Goal: Information Seeking & Learning: Find specific fact

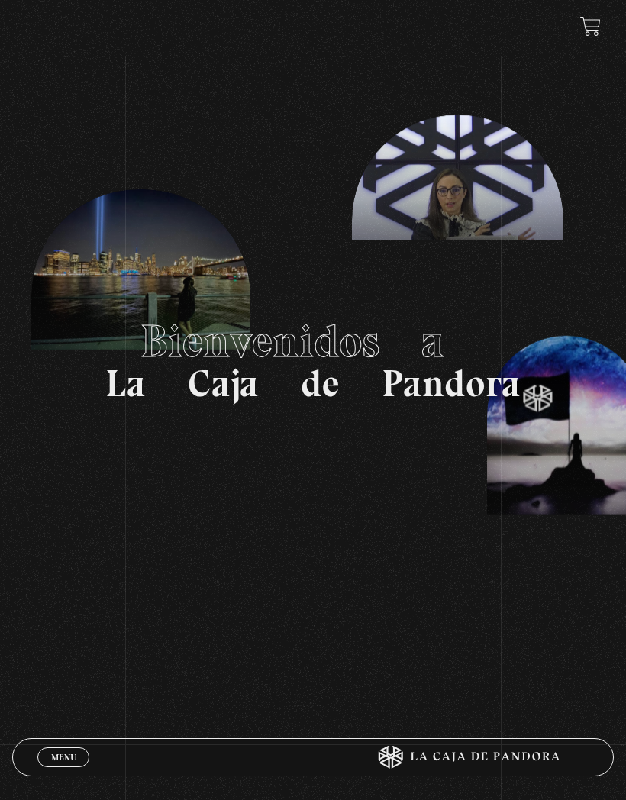
click at [55, 755] on span "Menu" at bounding box center [63, 756] width 25 height 9
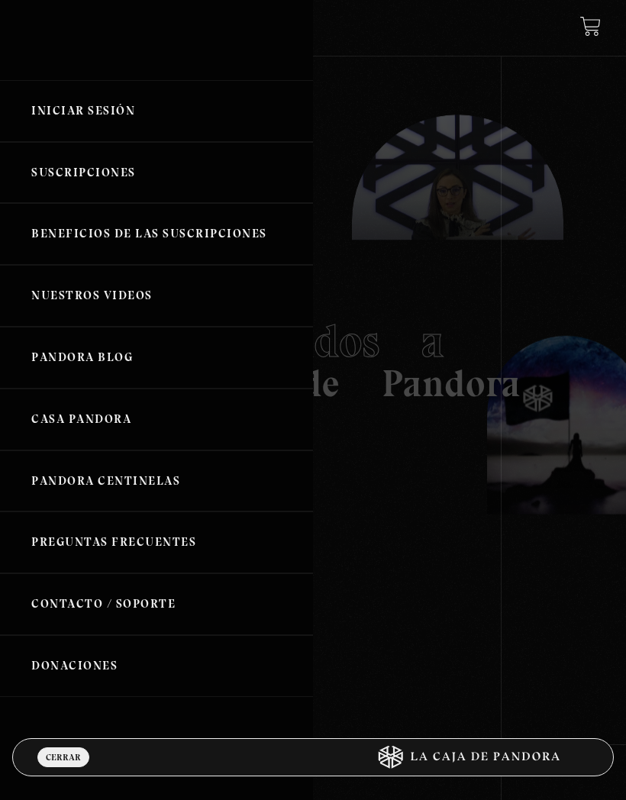
click at [60, 108] on link "Iniciar Sesión" at bounding box center [156, 111] width 313 height 62
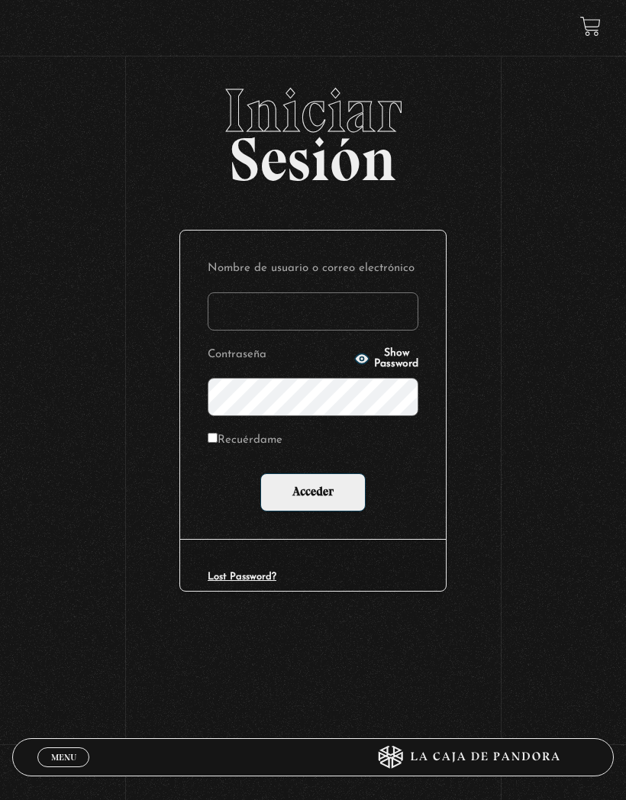
type input "[EMAIL_ADDRESS][DOMAIN_NAME]"
click at [320, 498] on input "Acceder" at bounding box center [312, 492] width 105 height 38
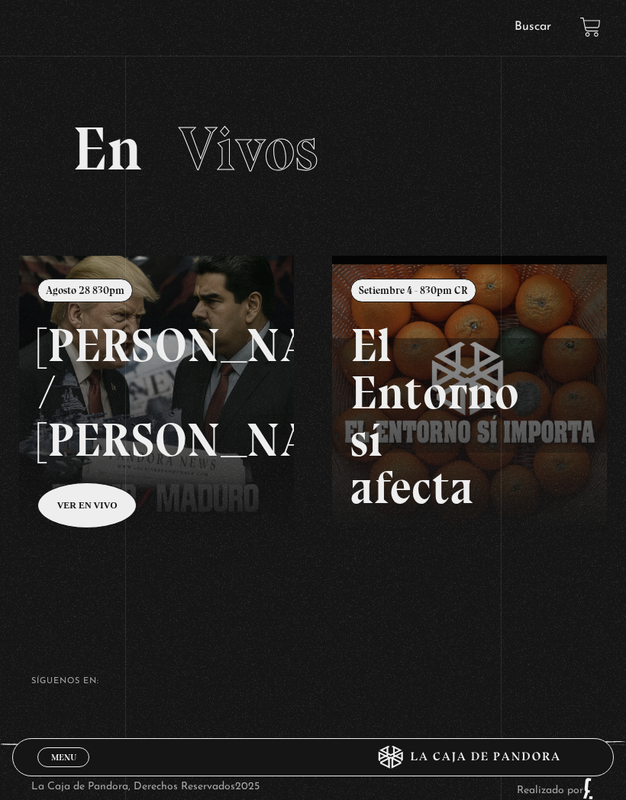
click at [56, 747] on link "Menu Cerrar" at bounding box center [63, 757] width 52 height 20
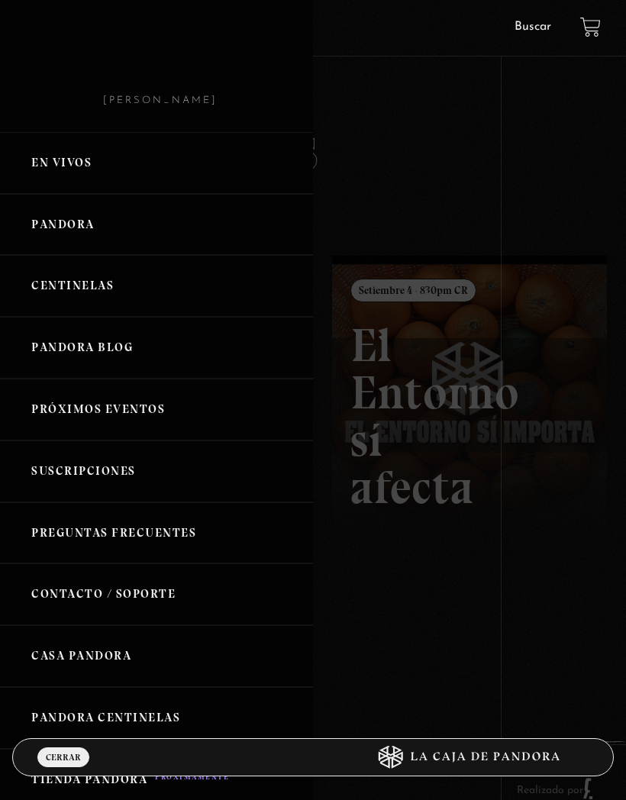
click at [66, 284] on link "Centinelas" at bounding box center [156, 286] width 313 height 62
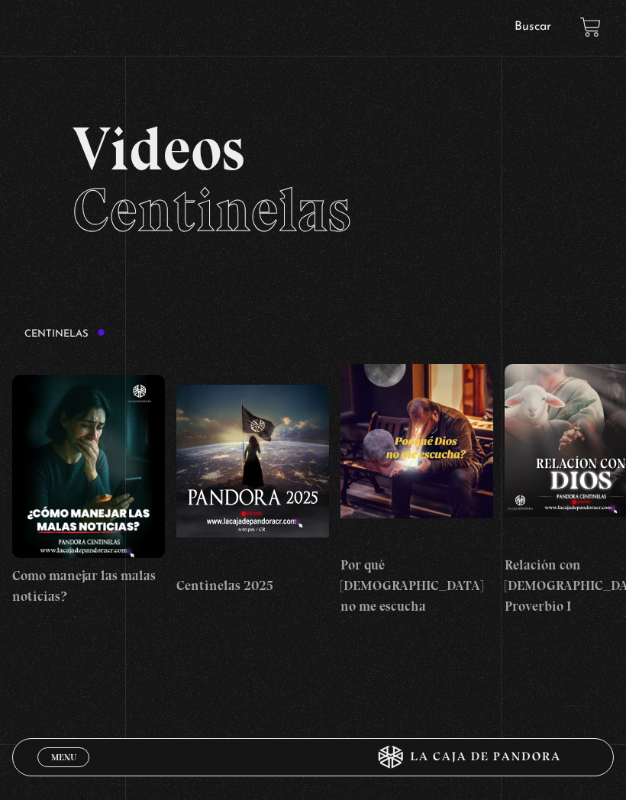
click at [531, 21] on link "Buscar" at bounding box center [532, 27] width 37 height 12
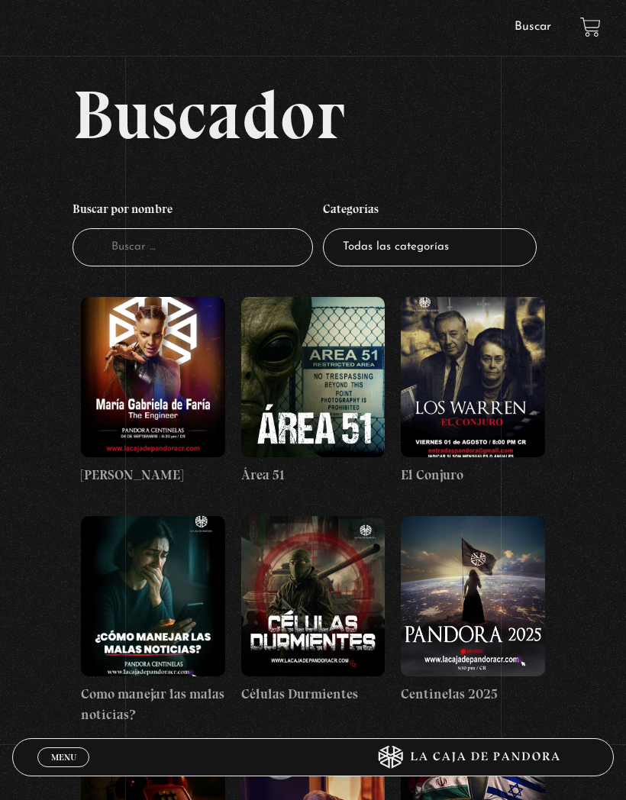
click at [153, 241] on input "Buscador" at bounding box center [192, 247] width 240 height 39
type input "[DEMOGRAPHIC_DATA]"
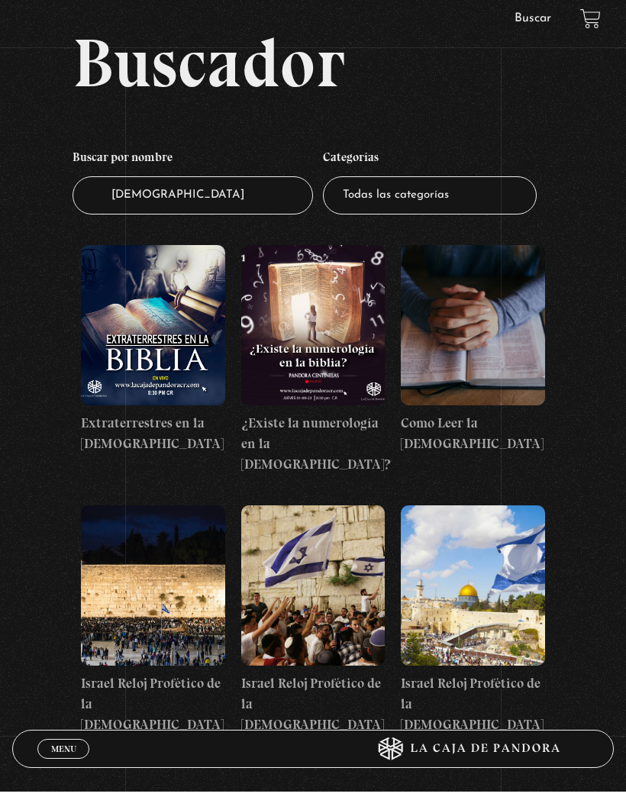
scroll to position [24, 0]
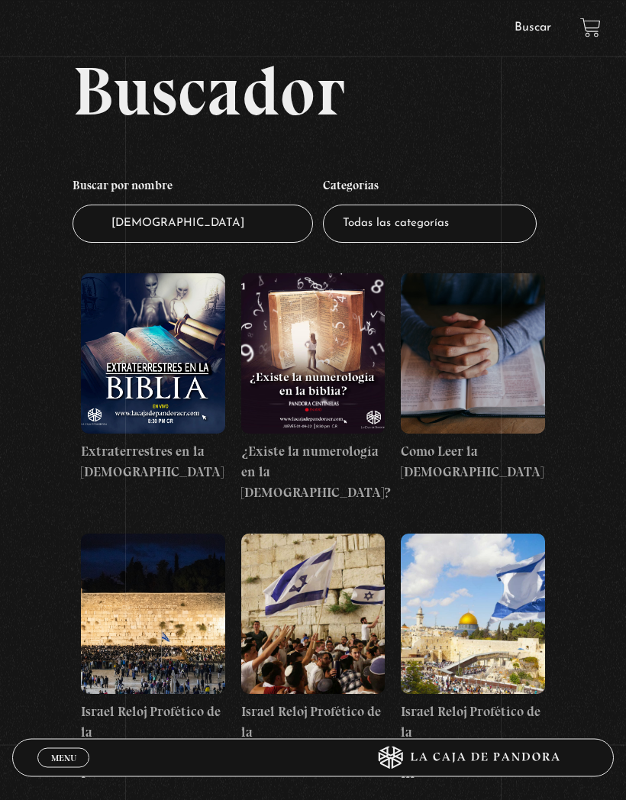
click at [497, 398] on figure at bounding box center [473, 353] width 144 height 160
